Goal: Information Seeking & Learning: Understand process/instructions

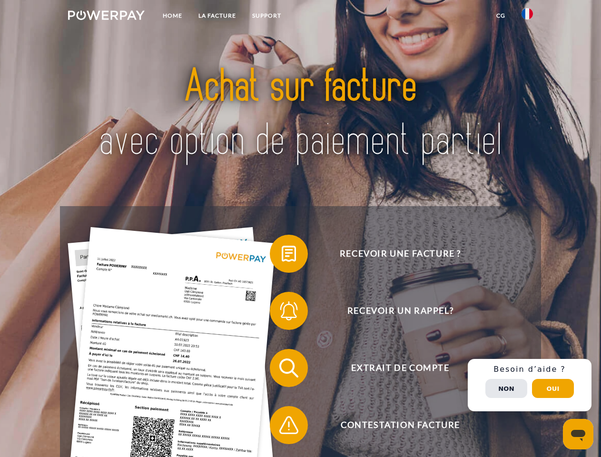
click at [106, 17] on img at bounding box center [106, 15] width 77 height 10
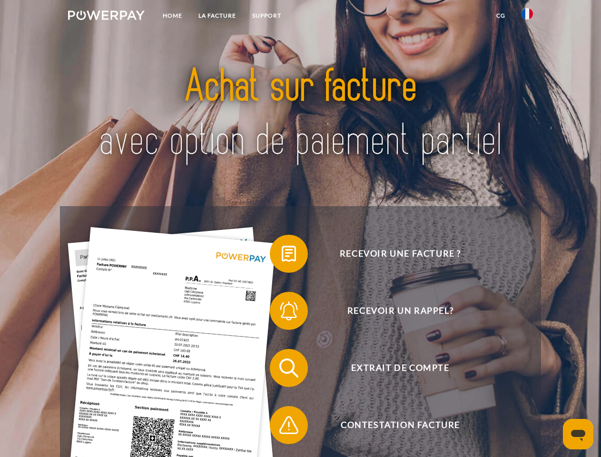
click at [527, 17] on img at bounding box center [527, 13] width 11 height 11
click at [501, 16] on link "CG" at bounding box center [500, 15] width 25 height 17
click at [282, 256] on span at bounding box center [275, 254] width 48 height 48
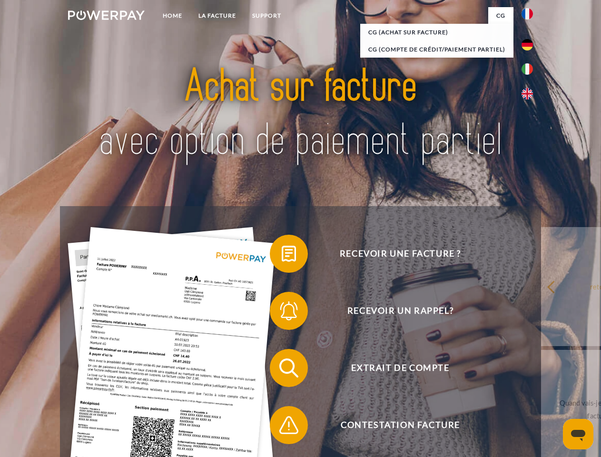
click at [282, 313] on div "Recevoir une facture ? Recevoir un rappel? Extrait de compte retour" at bounding box center [300, 396] width 481 height 381
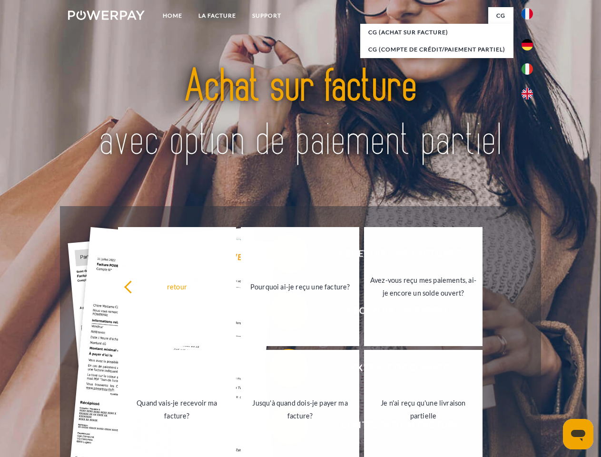
click at [282, 370] on link "Jusqu'à quand dois-je payer ma facture?" at bounding box center [300, 409] width 118 height 119
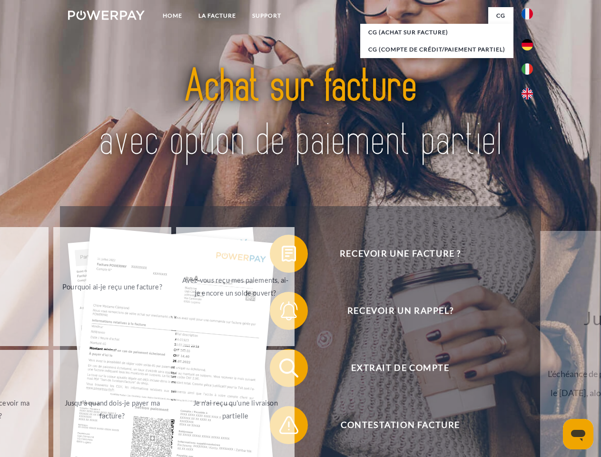
click at [282, 427] on span at bounding box center [275, 425] width 48 height 48
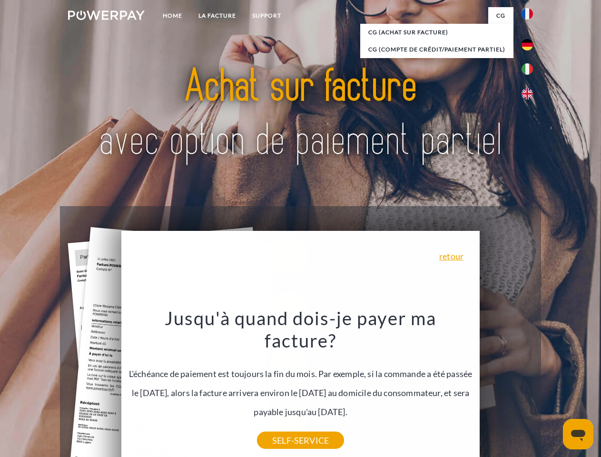
click at [530, 385] on div "Recevoir une facture ? Recevoir un rappel? Extrait de compte retour" at bounding box center [300, 396] width 481 height 381
click at [506, 387] on span "Extrait de compte" at bounding box center [400, 368] width 233 height 38
click at [553, 388] on header "Home LA FACTURE Support" at bounding box center [300, 328] width 601 height 657
